Goal: Transaction & Acquisition: Book appointment/travel/reservation

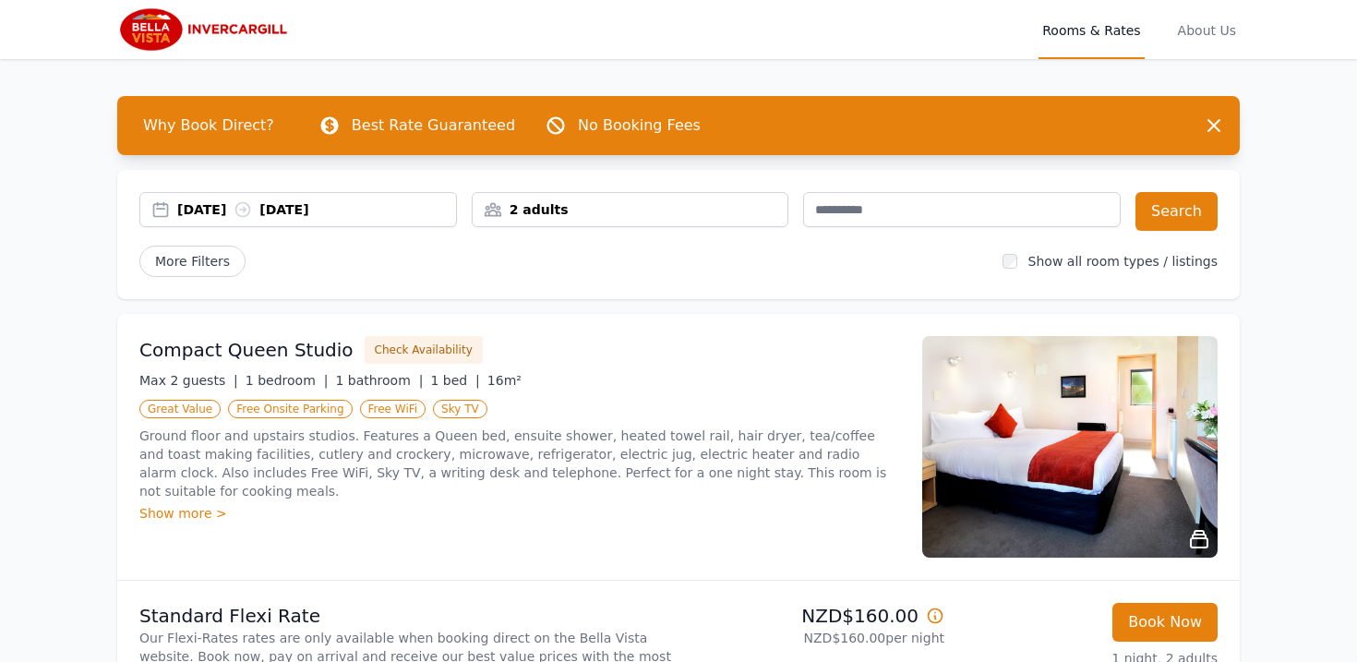
click at [637, 210] on div "2 adults" at bounding box center [630, 209] width 316 height 18
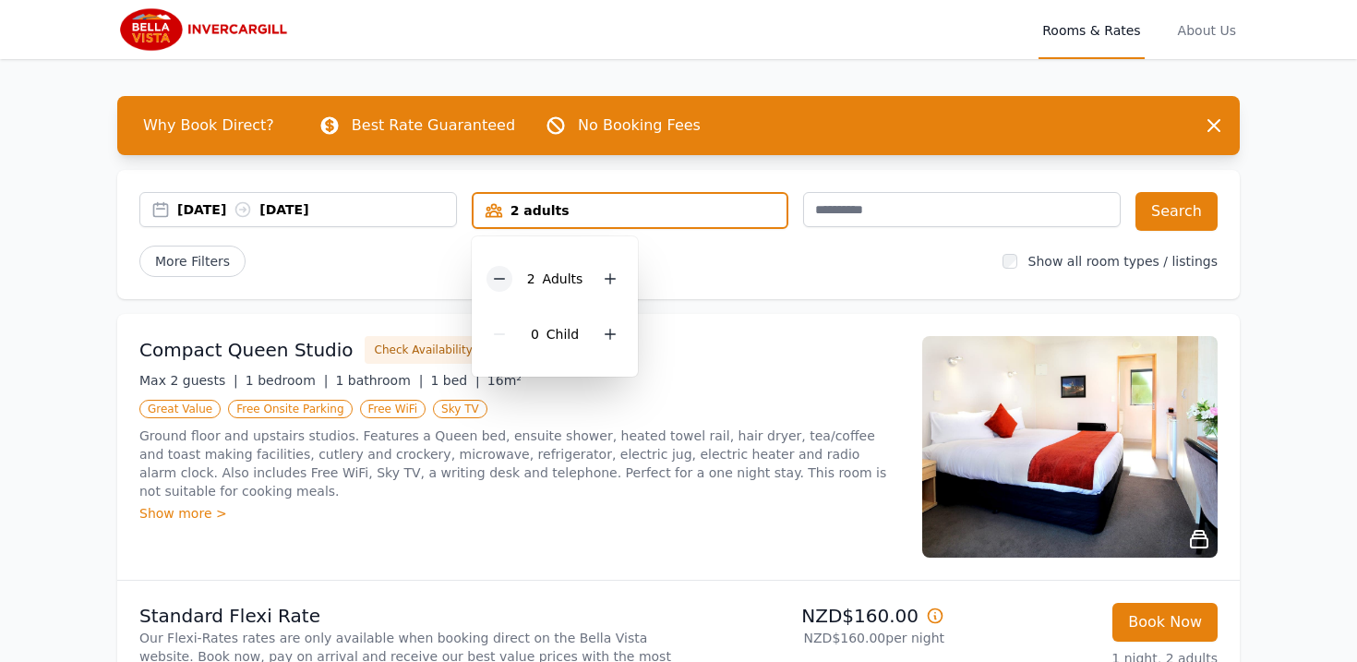
click at [504, 275] on icon at bounding box center [499, 278] width 15 height 15
click at [605, 330] on icon at bounding box center [603, 334] width 15 height 15
click at [747, 292] on div "[DATE] [DATE] 1 adult, 1 child [DEMOGRAPHIC_DATA] Adult 1 Child Search More Fil…" at bounding box center [678, 234] width 1122 height 129
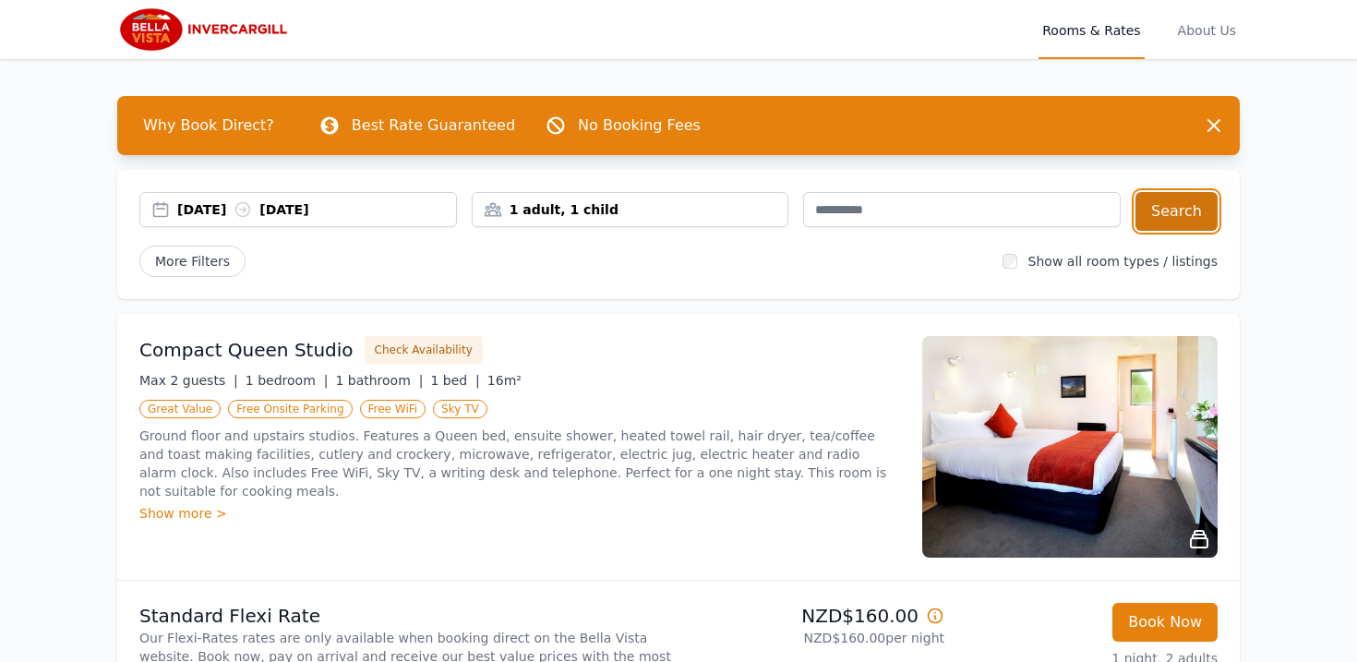
click at [1182, 200] on button "Search" at bounding box center [1176, 211] width 82 height 39
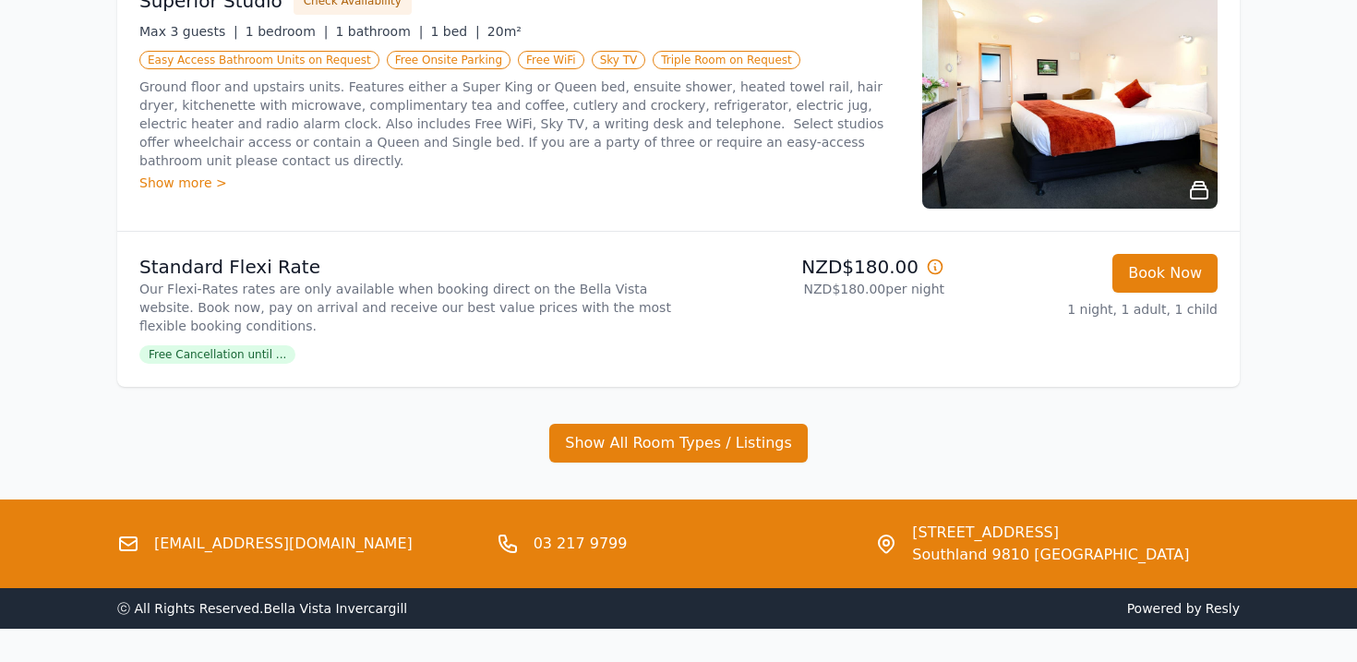
scroll to position [848, 0]
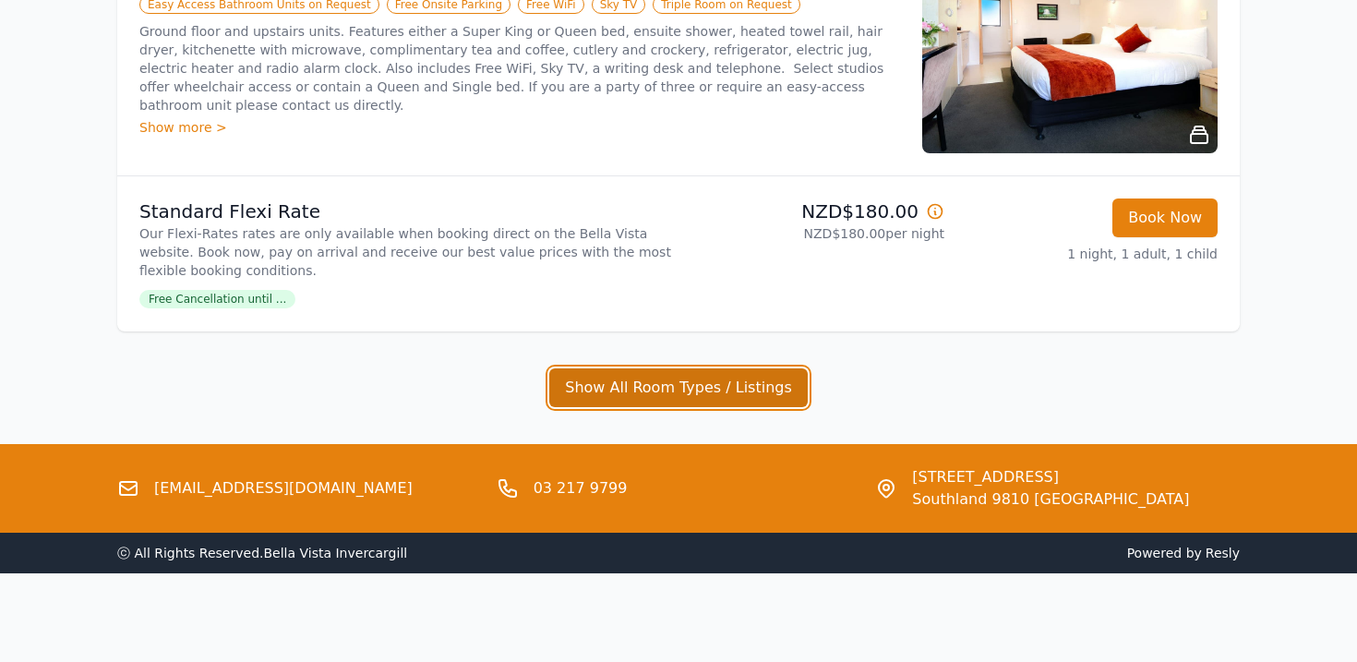
click at [663, 395] on button "Show All Room Types / Listings" at bounding box center [678, 387] width 258 height 39
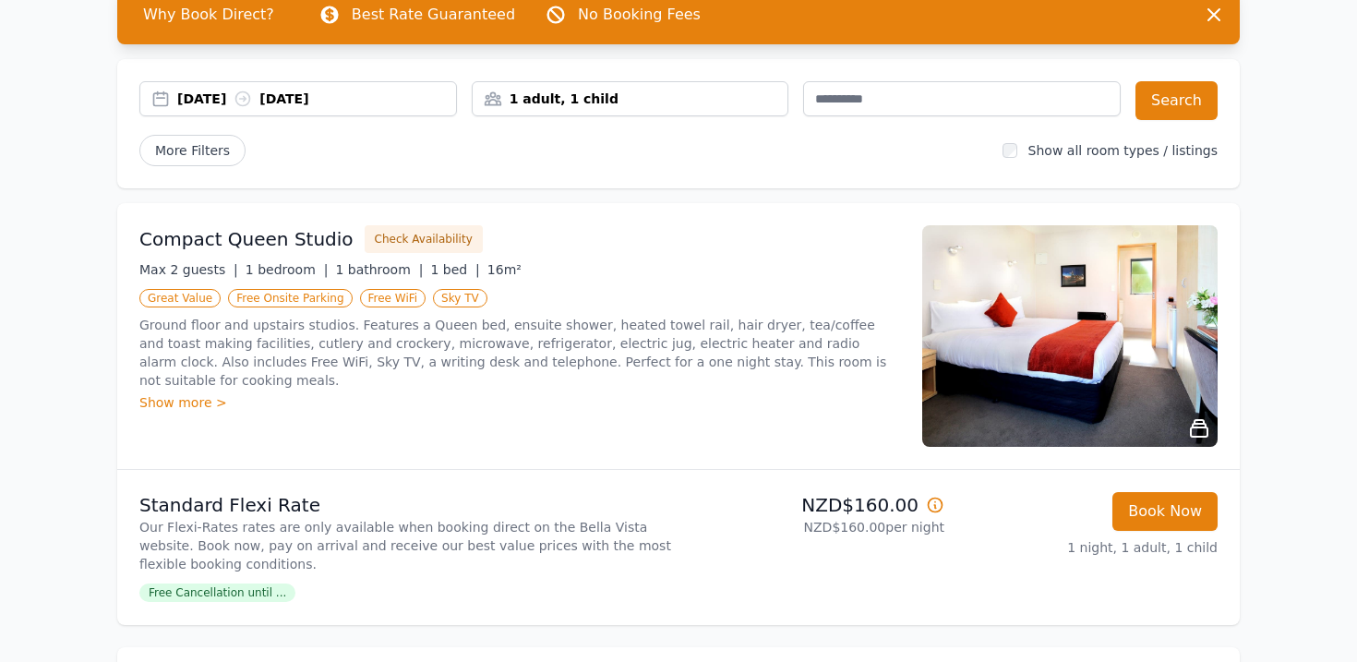
scroll to position [110, 0]
click at [929, 496] on icon at bounding box center [935, 505] width 18 height 18
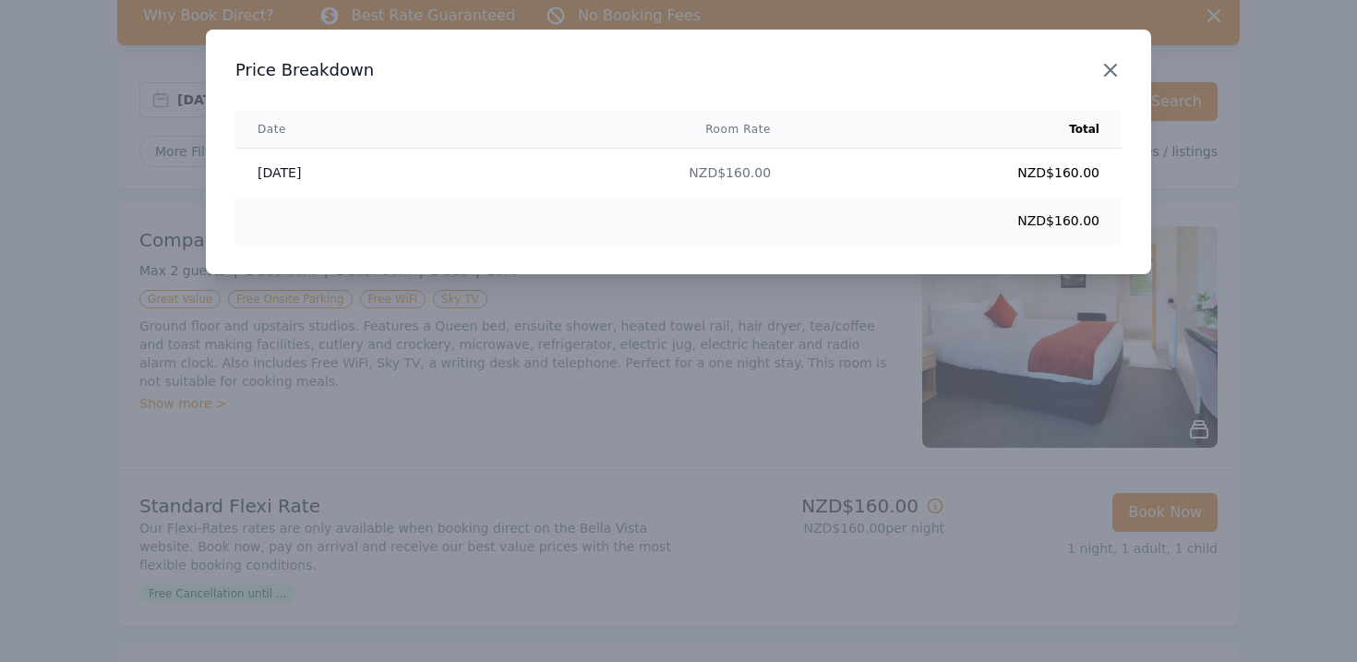
click at [1111, 68] on icon "button" at bounding box center [1110, 70] width 11 height 11
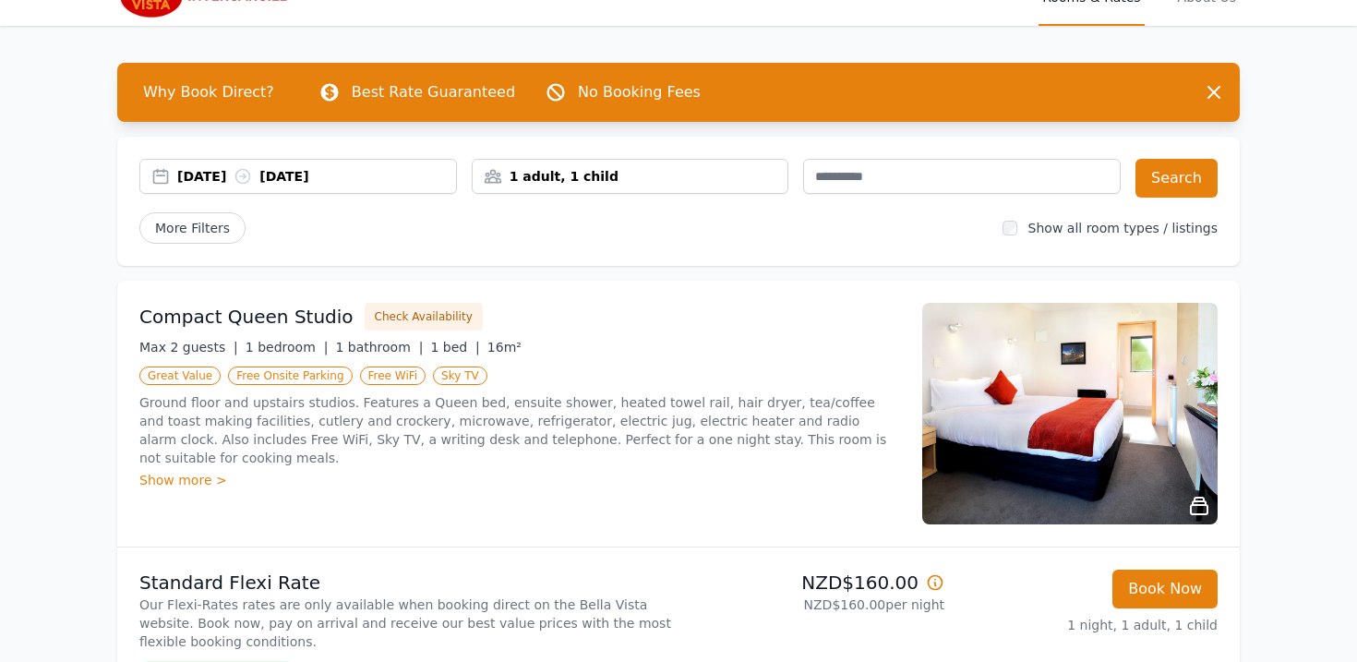
scroll to position [0, 0]
